Goal: Task Accomplishment & Management: Complete application form

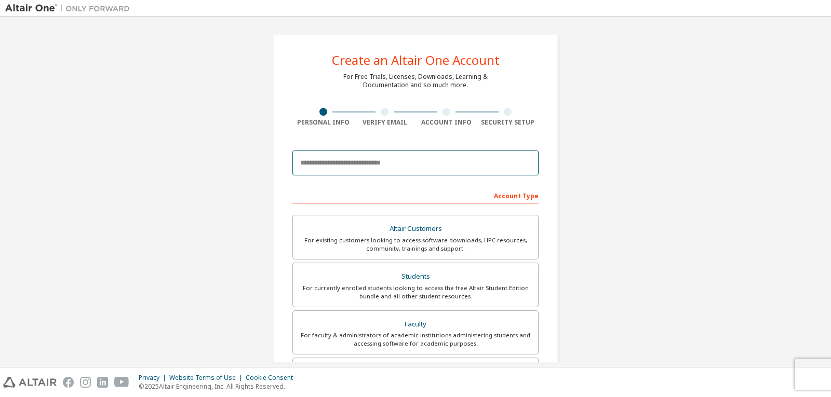
click at [387, 164] on input "email" at bounding box center [415, 163] width 246 height 25
drag, startPoint x: 478, startPoint y: 177, endPoint x: 830, endPoint y: 206, distance: 353.8
click at [830, 217] on div "Create an Altair One Account For Free Trials, Licenses, Downloads, Learning & D…" at bounding box center [415, 192] width 831 height 350
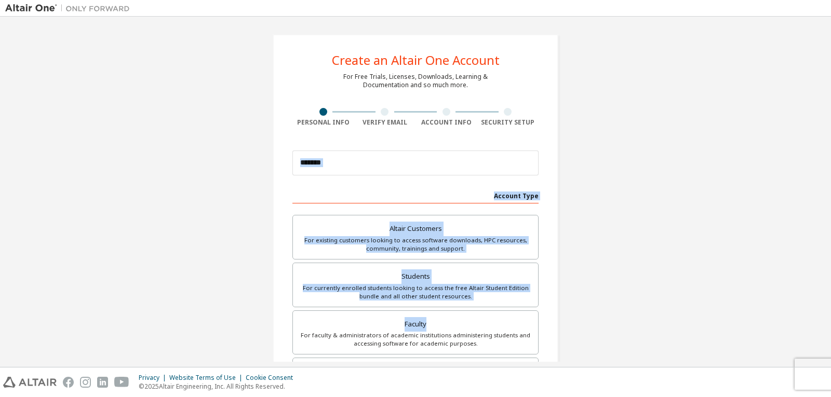
click at [830, 326] on div "Create an Altair One Account For Free Trials, Licenses, Downloads, Learning & D…" at bounding box center [415, 192] width 831 height 350
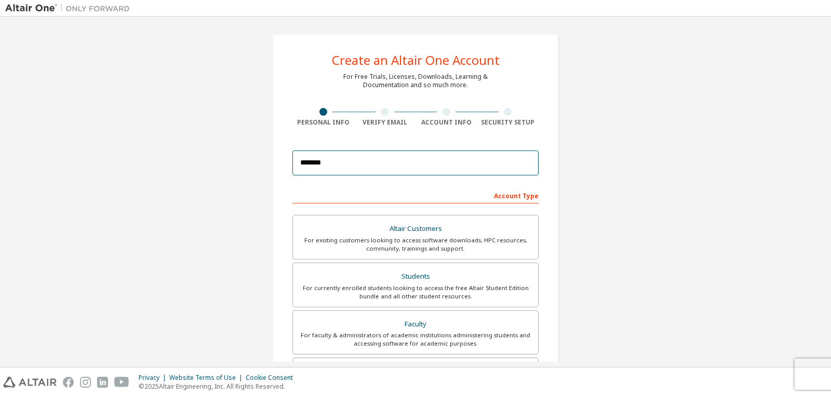
click at [360, 171] on input "*******" at bounding box center [415, 163] width 246 height 25
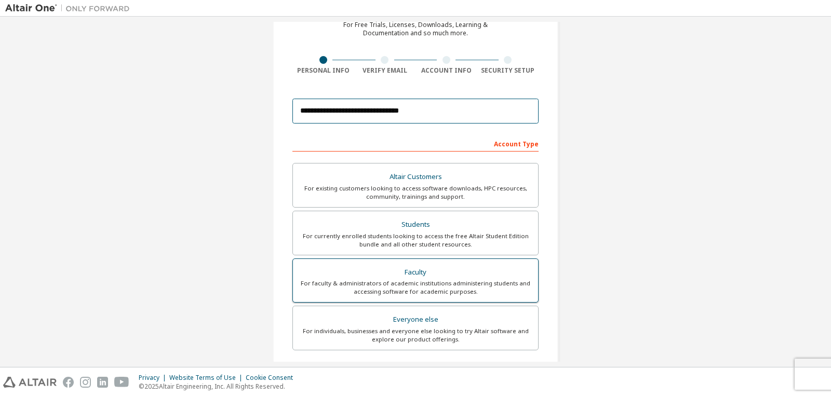
scroll to position [104, 0]
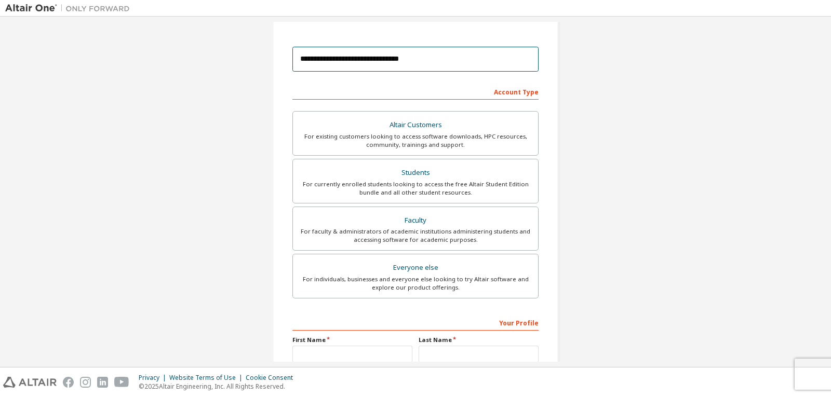
type input "**********"
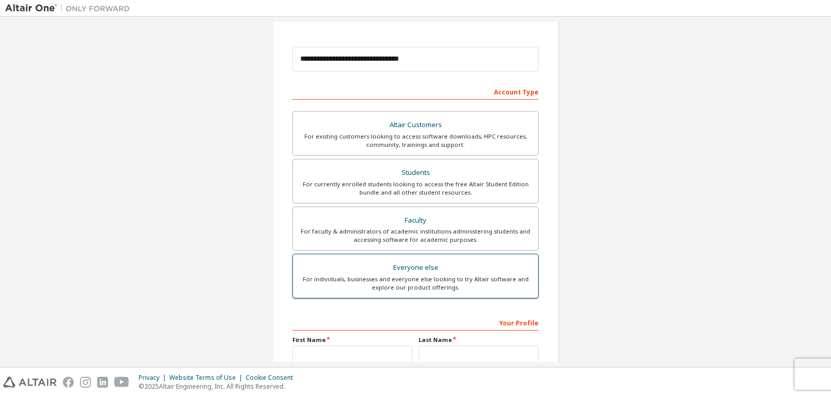
click at [395, 281] on div "For individuals, businesses and everyone else looking to try Altair software an…" at bounding box center [415, 283] width 233 height 17
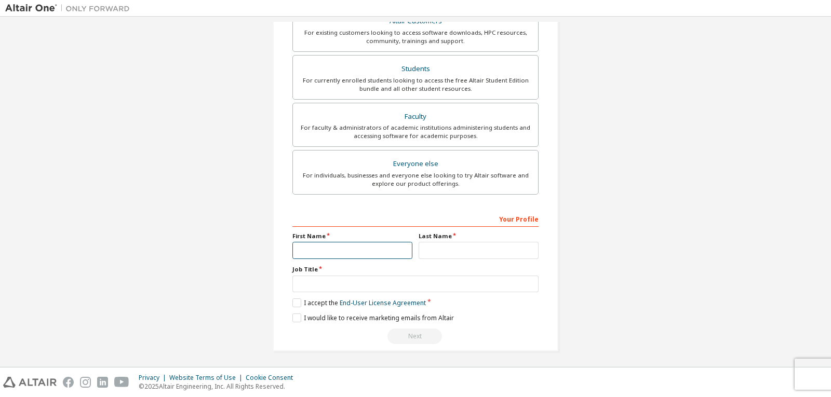
click at [349, 249] on input "text" at bounding box center [352, 250] width 120 height 17
type input "*****"
click at [458, 247] on input "text" at bounding box center [479, 250] width 120 height 17
type input "***"
click at [365, 281] on input "text" at bounding box center [415, 284] width 246 height 17
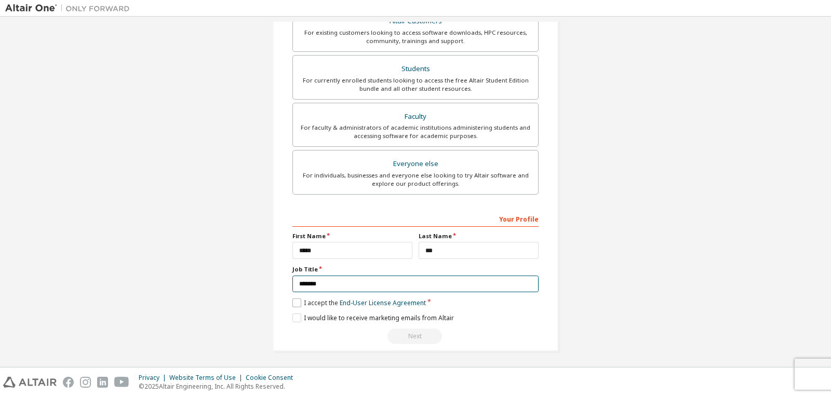
type input "*******"
click at [293, 303] on label "I accept the End-User License Agreement" at bounding box center [358, 303] width 133 height 9
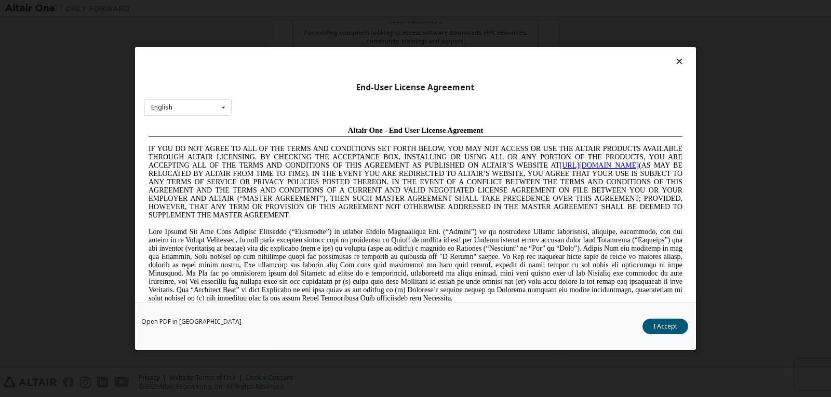
scroll to position [0, 0]
click at [654, 323] on button "I Accept" at bounding box center [665, 327] width 46 height 16
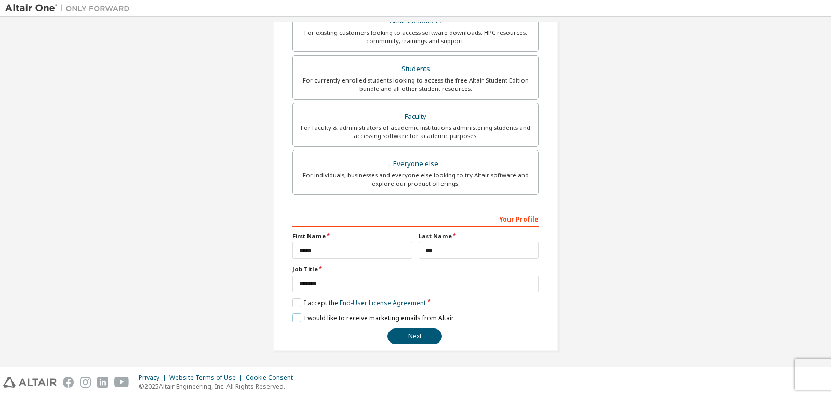
click at [296, 317] on label "I would like to receive marketing emails from Altair" at bounding box center [372, 318] width 161 height 9
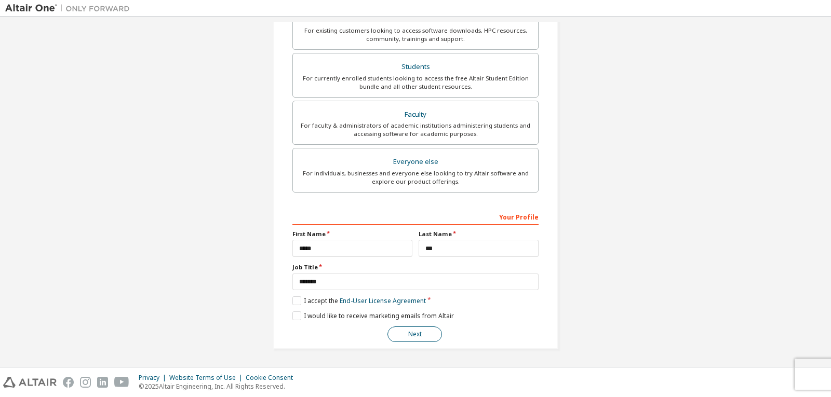
click at [408, 338] on button "Next" at bounding box center [414, 335] width 55 height 16
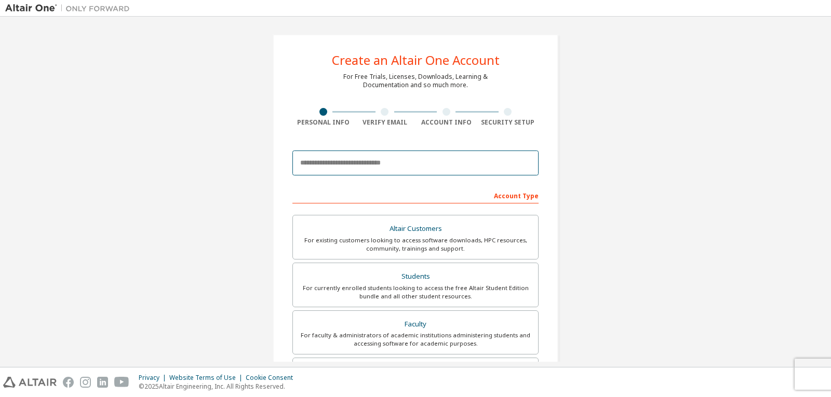
click at [384, 165] on input "email" at bounding box center [415, 163] width 246 height 25
click at [336, 162] on input "**********" at bounding box center [415, 163] width 246 height 25
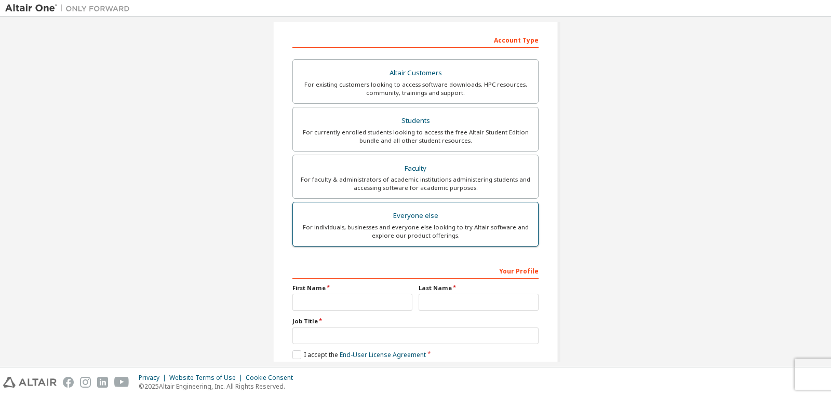
scroll to position [208, 0]
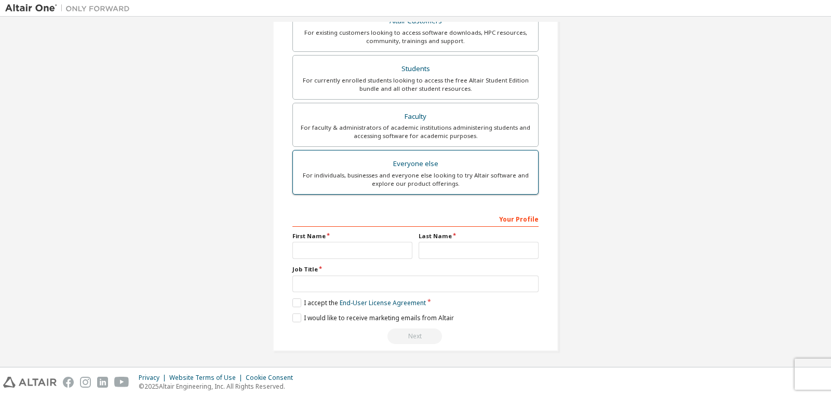
type input "**********"
click at [387, 180] on div "For individuals, businesses and everyone else looking to try Altair software an…" at bounding box center [415, 179] width 233 height 17
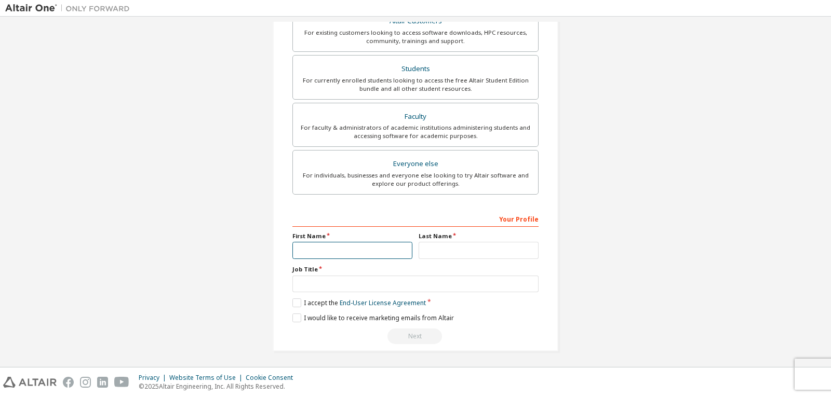
click at [338, 246] on input "text" at bounding box center [352, 250] width 120 height 17
type input "*****"
click at [443, 252] on input "text" at bounding box center [479, 250] width 120 height 17
type input "***"
click at [382, 288] on input "text" at bounding box center [415, 284] width 246 height 17
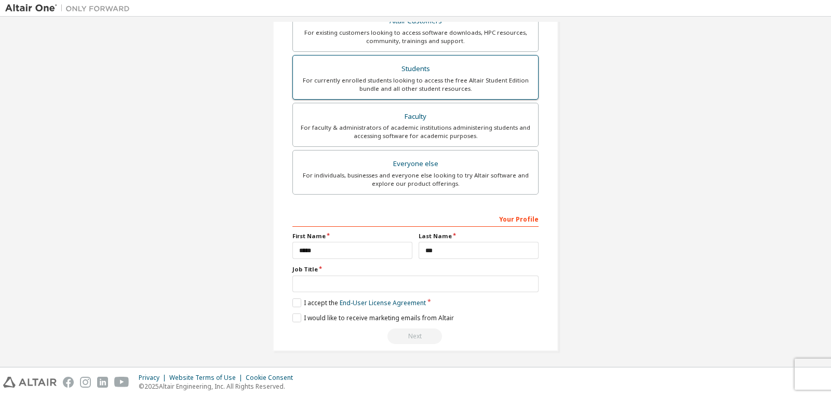
click at [393, 85] on div "For currently enrolled students looking to access the free Altair Student Editi…" at bounding box center [415, 84] width 233 height 17
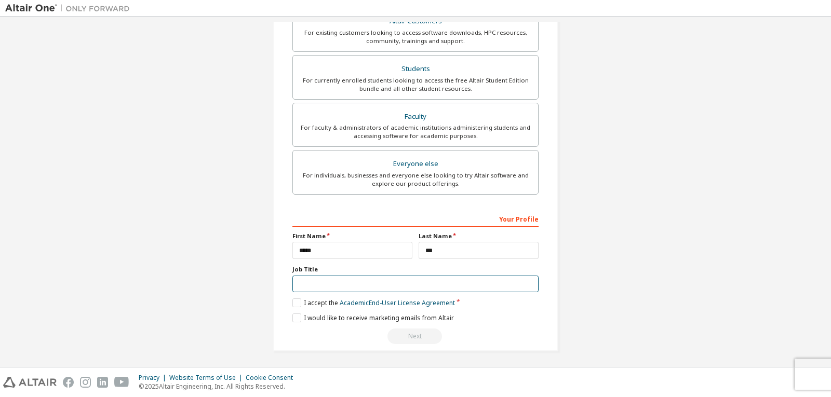
click at [302, 278] on input "text" at bounding box center [415, 284] width 246 height 17
click at [292, 304] on label "I accept the Academic End-User License Agreement" at bounding box center [373, 303] width 163 height 9
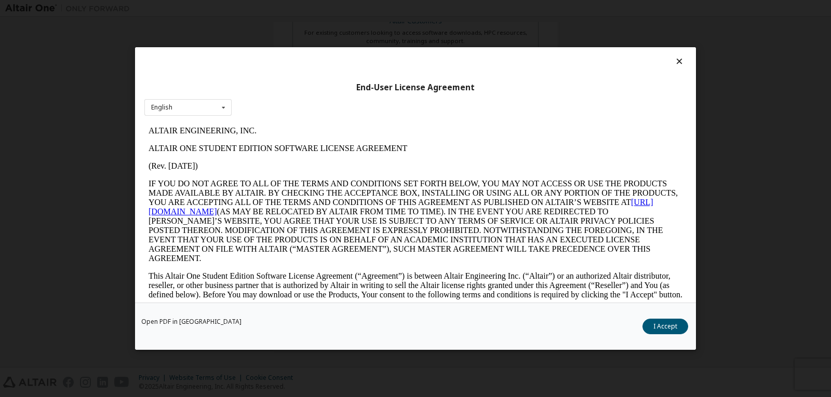
scroll to position [0, 0]
click at [663, 323] on button "I Accept" at bounding box center [665, 327] width 46 height 16
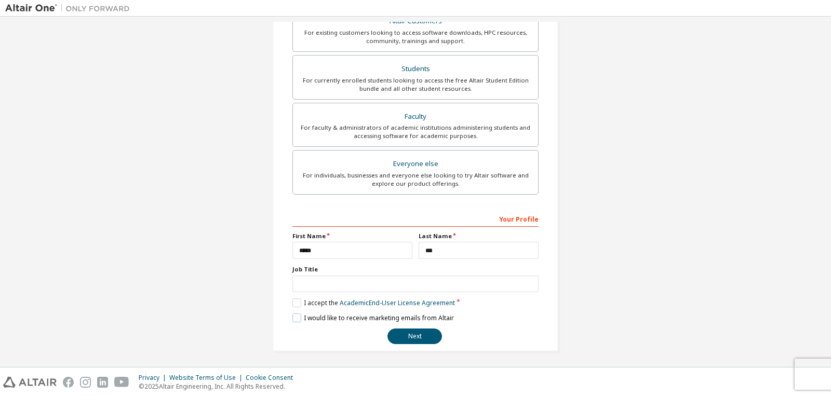
click at [293, 316] on label "I would like to receive marketing emails from Altair" at bounding box center [372, 318] width 161 height 9
click at [417, 173] on div "For individuals, businesses and everyone else looking to try Altair software an…" at bounding box center [415, 179] width 233 height 17
click at [292, 302] on label "I accept the End-User License Agreement" at bounding box center [358, 303] width 133 height 9
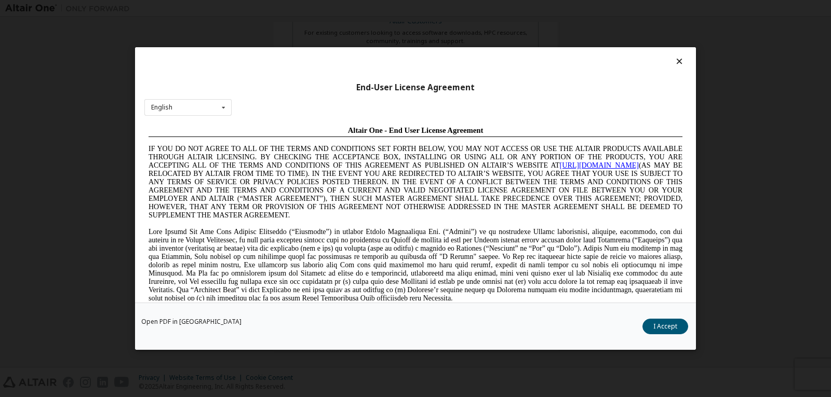
click at [668, 323] on button "I Accept" at bounding box center [665, 327] width 46 height 16
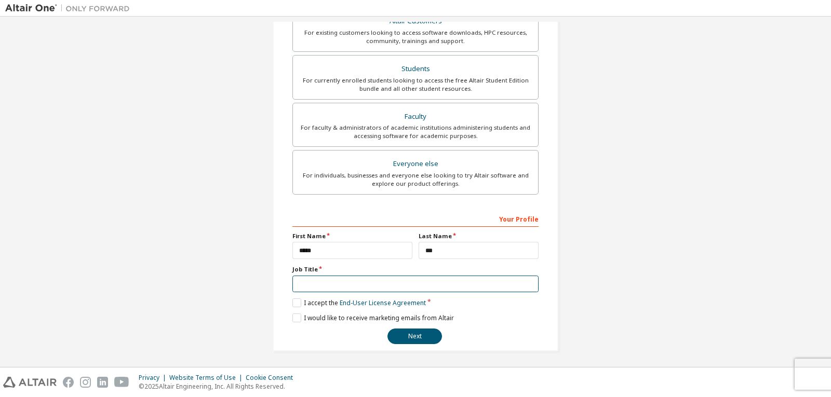
click at [358, 289] on input "text" at bounding box center [415, 284] width 246 height 17
type input "*******"
click at [396, 332] on button "Next" at bounding box center [414, 337] width 55 height 16
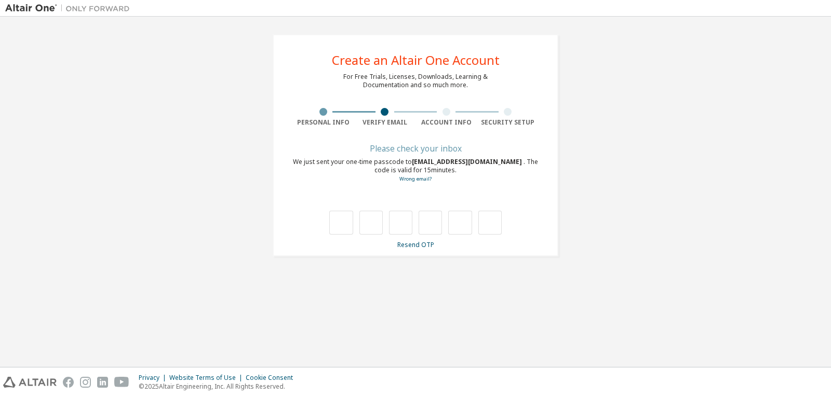
type input "*"
click at [404, 222] on input "*" at bounding box center [400, 223] width 23 height 24
type input "*"
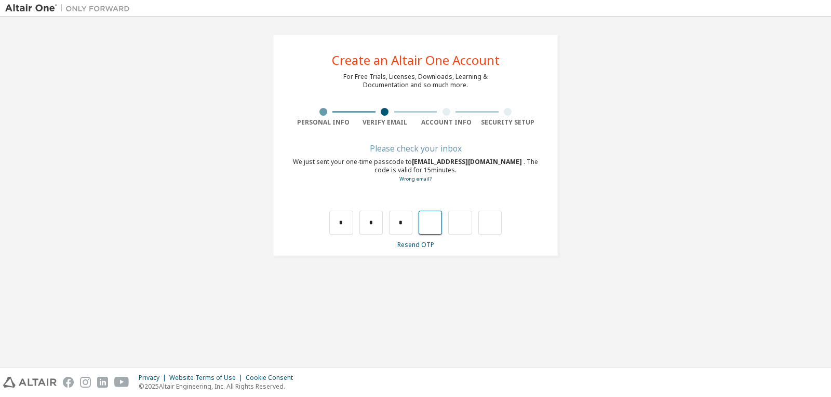
type input "*"
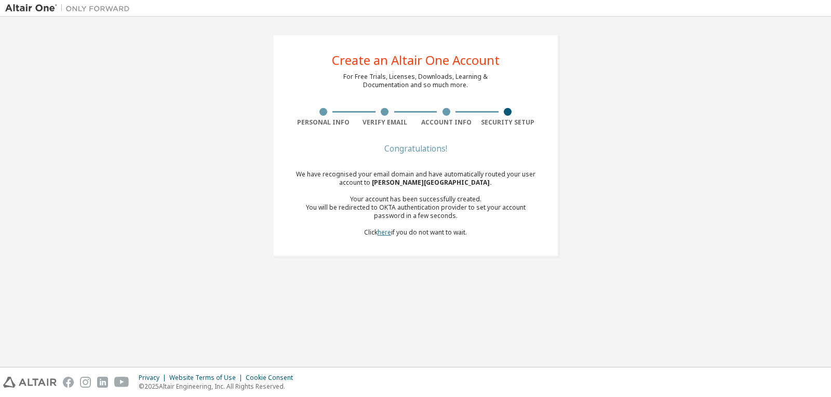
click at [383, 231] on link "here" at bounding box center [384, 232] width 14 height 9
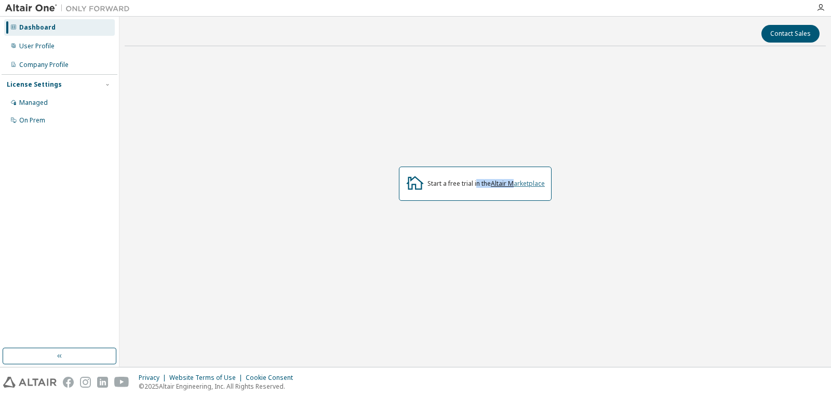
drag, startPoint x: 505, startPoint y: 180, endPoint x: 513, endPoint y: 182, distance: 8.2
click at [513, 182] on div "Start a free trial in the Altair Marketplace" at bounding box center [475, 184] width 153 height 34
click at [439, 188] on div "Start a free trial in the Altair Marketplace" at bounding box center [475, 184] width 153 height 34
click at [481, 188] on div "Start a free trial in the Altair Marketplace" at bounding box center [475, 184] width 153 height 34
click at [539, 186] on link "Altair Marketplace" at bounding box center [518, 183] width 54 height 9
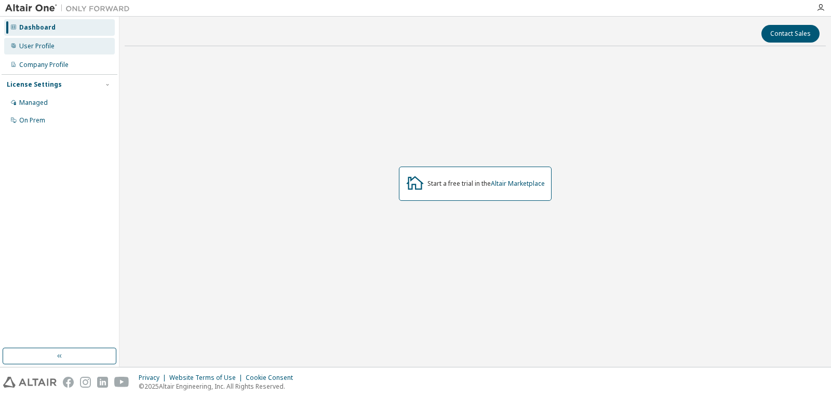
click at [51, 38] on div "User Profile" at bounding box center [59, 46] width 111 height 17
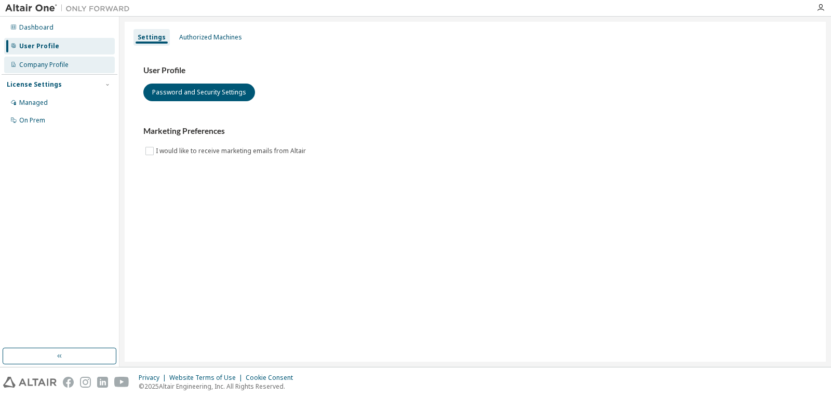
click at [51, 69] on div "Company Profile" at bounding box center [43, 65] width 49 height 8
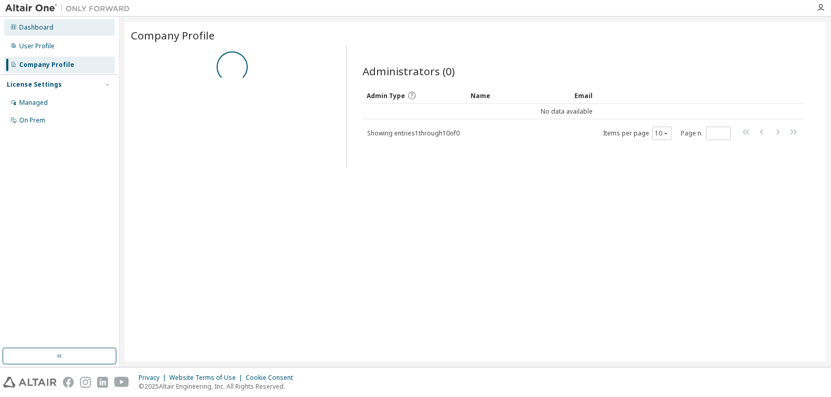
click at [47, 32] on div "Dashboard" at bounding box center [59, 27] width 111 height 17
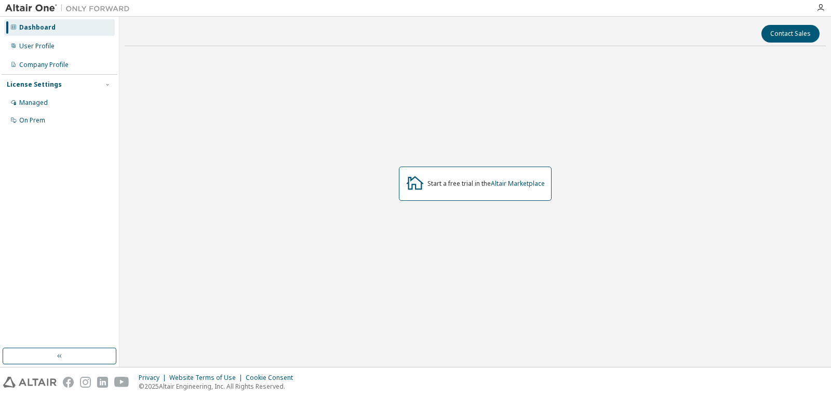
click at [26, 7] on img at bounding box center [70, 8] width 130 height 10
click at [32, 27] on div "Dashboard" at bounding box center [37, 27] width 36 height 8
click at [52, 44] on div "User Profile" at bounding box center [36, 46] width 35 height 8
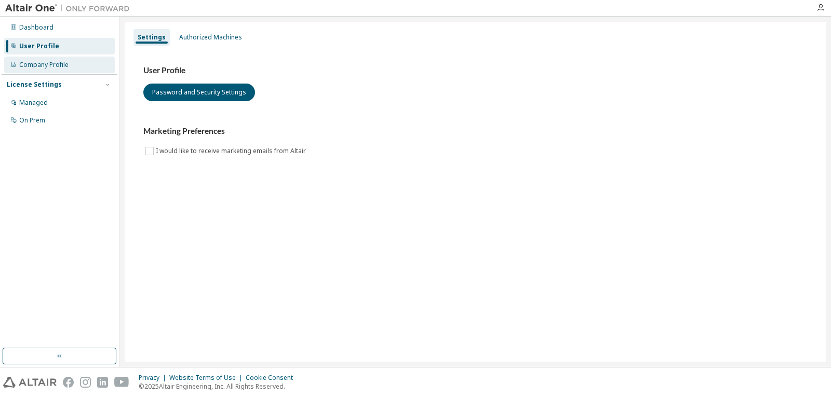
click at [47, 68] on div "Company Profile" at bounding box center [43, 65] width 49 height 8
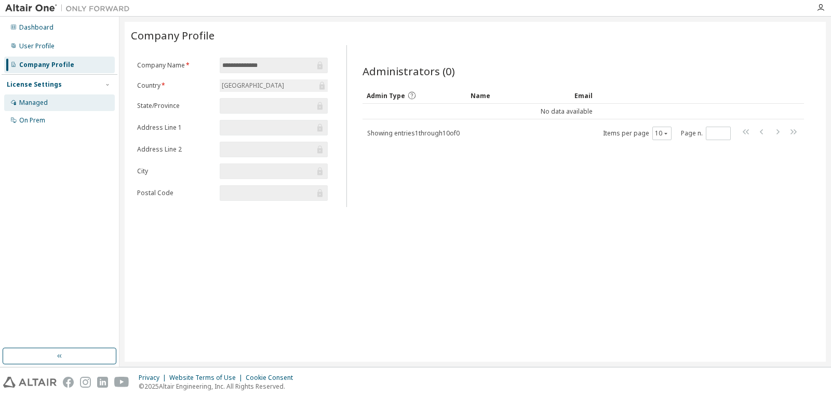
click at [59, 96] on div "Managed" at bounding box center [59, 103] width 111 height 17
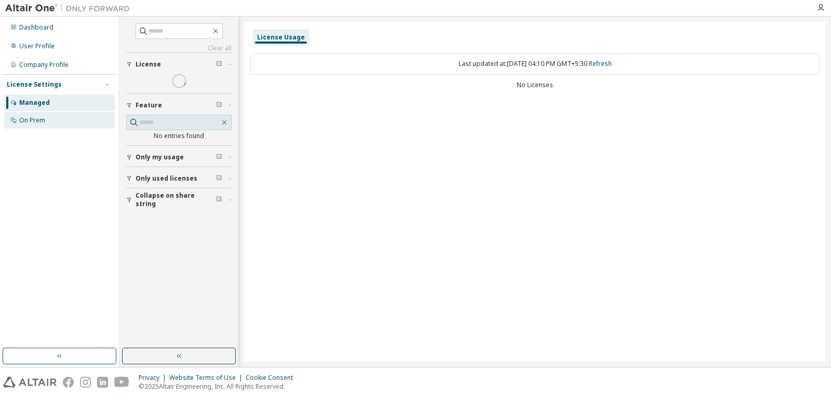
click at [63, 120] on div "On Prem" at bounding box center [59, 120] width 111 height 17
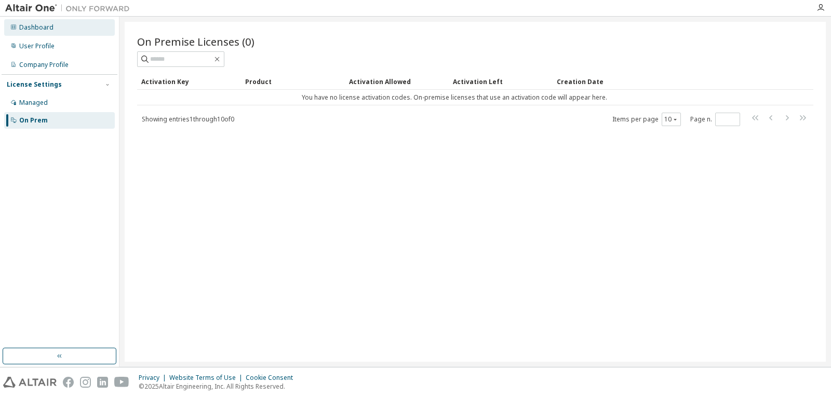
click at [37, 30] on div "Dashboard" at bounding box center [36, 27] width 34 height 8
